Goal: Task Accomplishment & Management: Complete application form

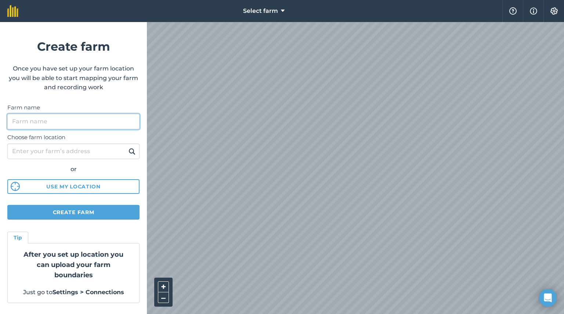
click at [53, 119] on input "Farm name" at bounding box center [73, 121] width 132 height 15
type input "Lähe Talu"
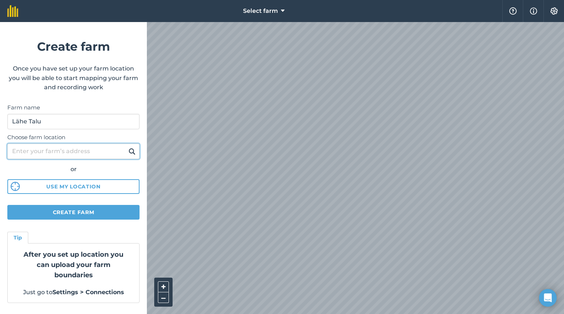
click at [53, 154] on input "Choose farm location" at bounding box center [73, 151] width 132 height 15
type input "k"
type input "[STREET_ADDRESS]"
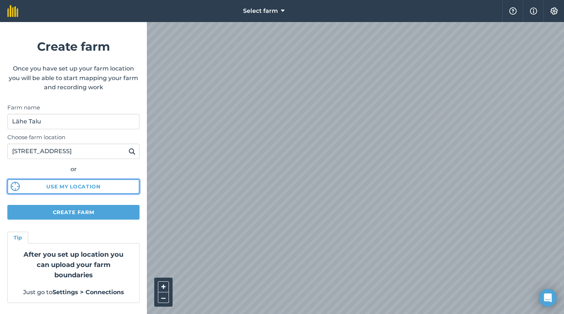
click at [66, 187] on button "Use my location" at bounding box center [73, 186] width 132 height 15
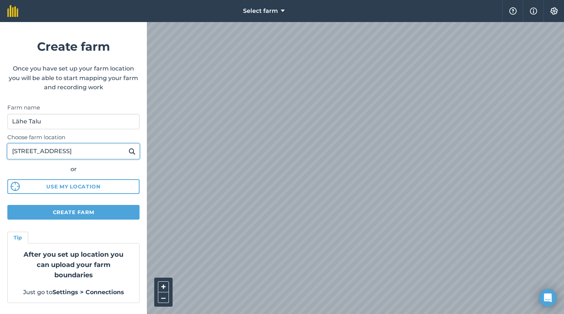
drag, startPoint x: 56, startPoint y: 150, endPoint x: 7, endPoint y: 147, distance: 48.6
click at [7, 147] on input "[STREET_ADDRESS]" at bounding box center [73, 151] width 132 height 15
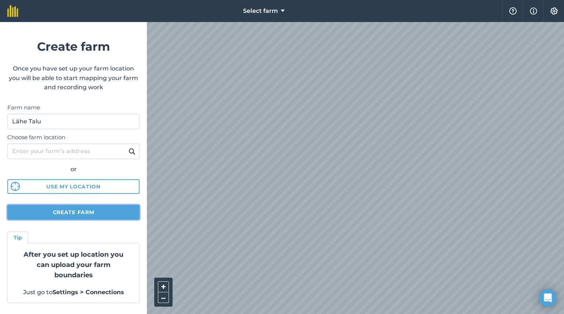
click at [79, 212] on button "Create farm" at bounding box center [73, 212] width 132 height 15
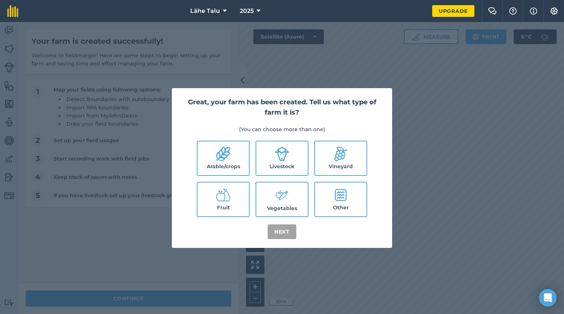
click at [282, 201] on icon at bounding box center [282, 195] width 15 height 16
checkbox input "true"
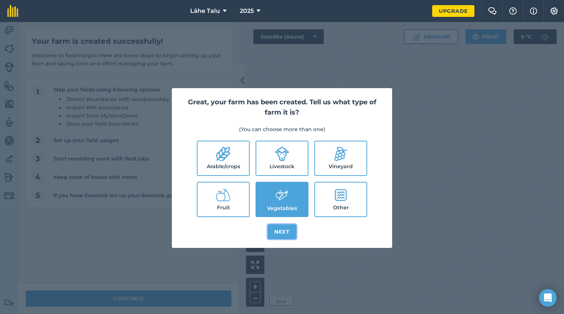
click at [284, 234] on button "Next" at bounding box center [282, 231] width 29 height 15
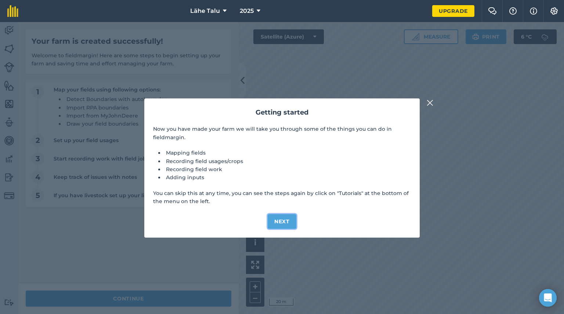
click at [288, 220] on button "Next" at bounding box center [282, 221] width 29 height 15
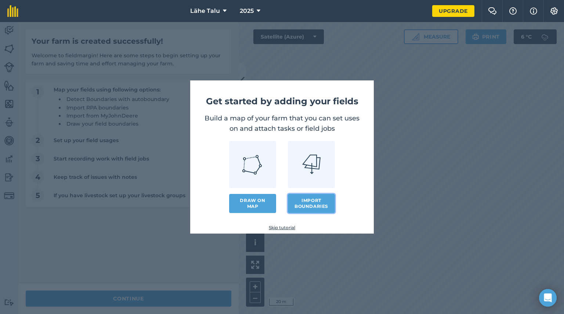
click at [299, 201] on button "Import boundaries" at bounding box center [311, 203] width 47 height 19
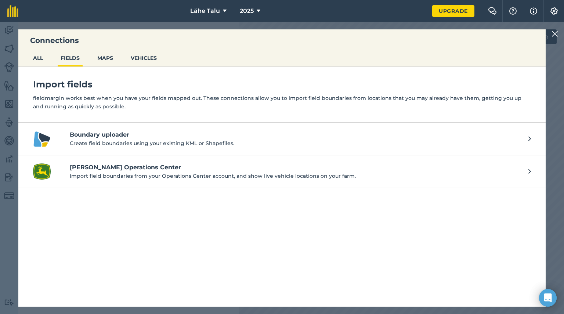
click at [119, 134] on h4 "Boundary uploader" at bounding box center [295, 134] width 451 height 9
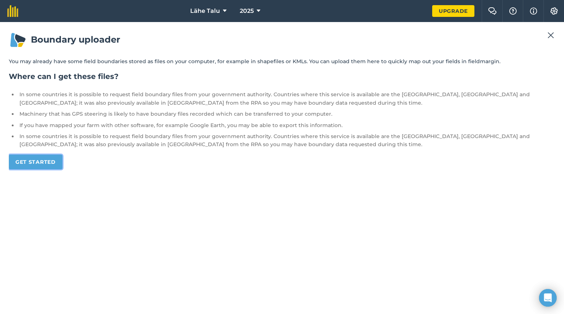
click at [50, 161] on link "Get started" at bounding box center [36, 162] width 54 height 15
click at [33, 162] on link "Get started" at bounding box center [36, 162] width 54 height 15
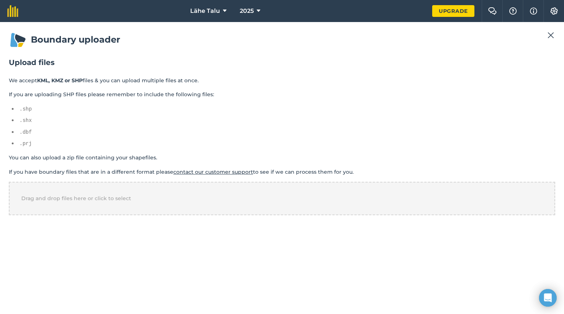
click at [426, 272] on div "Boundary uploader Upload files We accept KML, KMZ or SHP files & you can upload…" at bounding box center [282, 168] width 547 height 274
